Goal: Find specific page/section: Find specific page/section

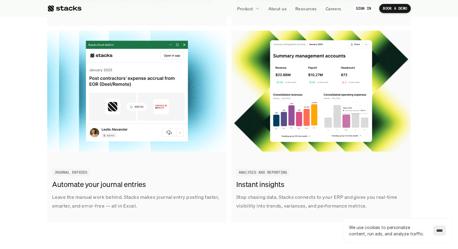
scroll to position [894, 0]
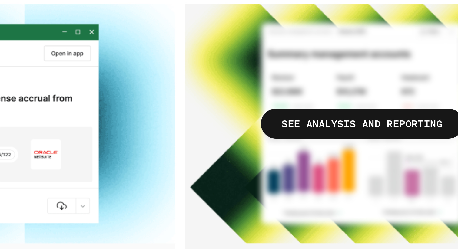
click at [345, 72] on img at bounding box center [321, 91] width 179 height 121
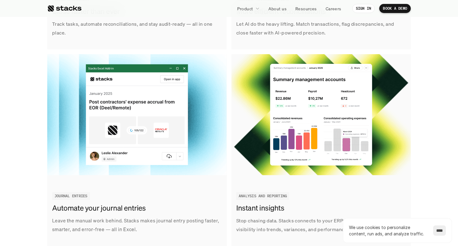
scroll to position [863, 0]
